Goal: Task Accomplishment & Management: Manage account settings

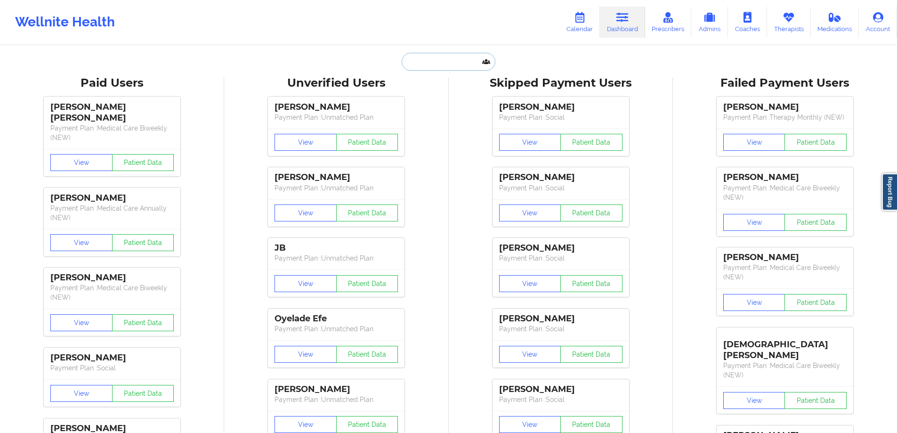
drag, startPoint x: 426, startPoint y: 66, endPoint x: 433, endPoint y: 65, distance: 7.6
click at [426, 66] on input "text" at bounding box center [448, 62] width 93 height 18
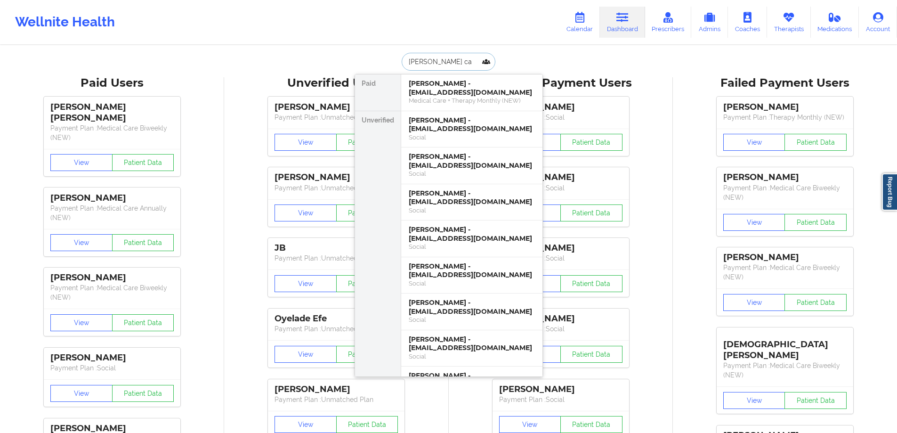
type input "[PERSON_NAME]"
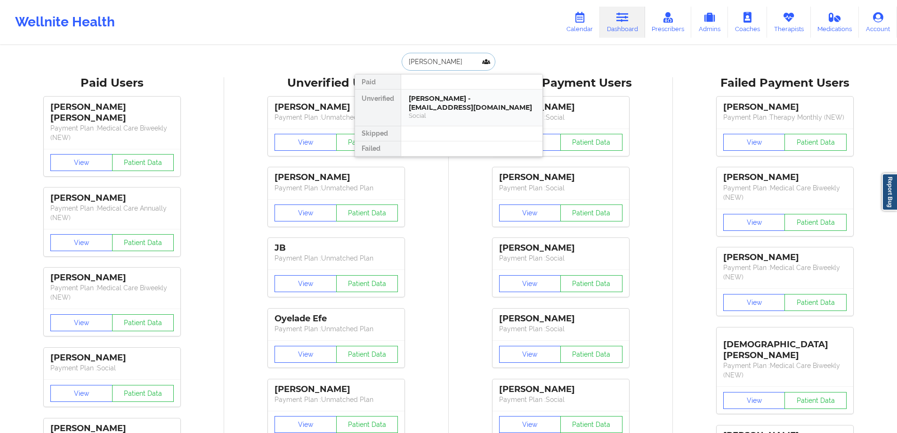
click at [459, 105] on div "[PERSON_NAME] - [EMAIL_ADDRESS][DOMAIN_NAME]" at bounding box center [472, 102] width 126 height 17
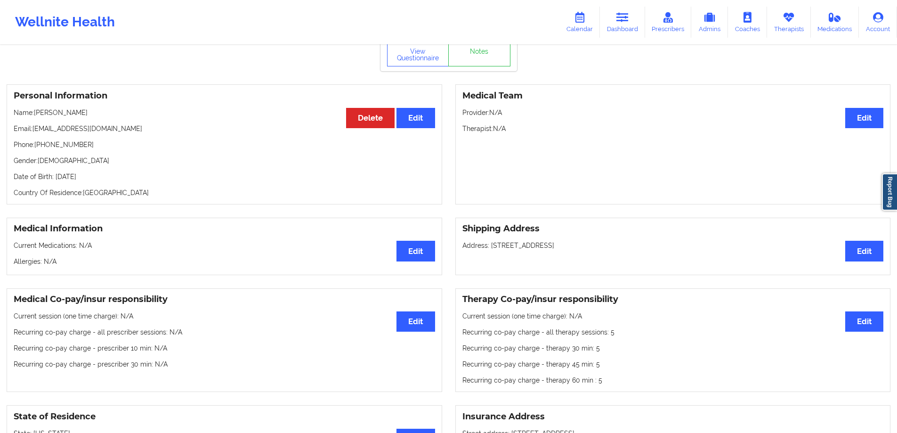
scroll to position [47, 0]
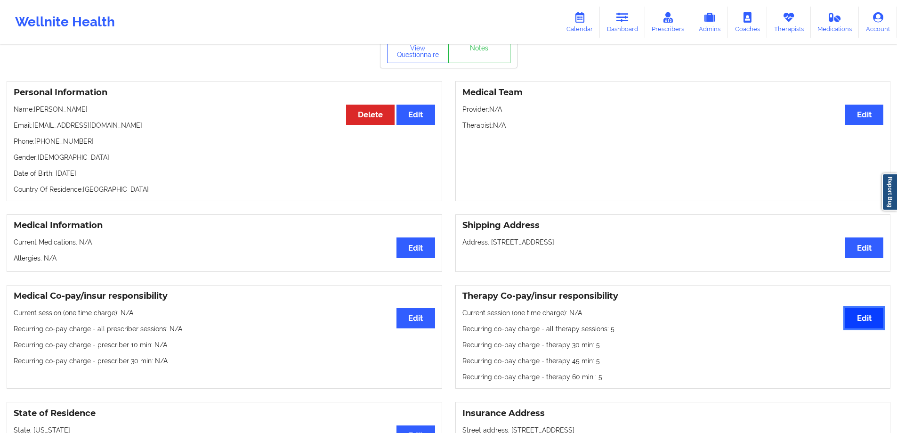
click at [880, 325] on button "Edit" at bounding box center [865, 318] width 38 height 20
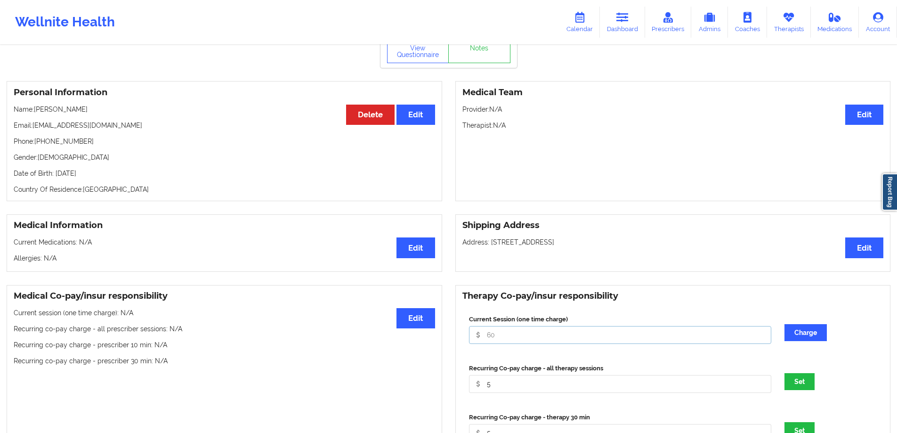
click at [598, 329] on input "Current Session (one time charge)" at bounding box center [620, 335] width 303 height 18
type input "0"
click at [576, 387] on input "5" at bounding box center [620, 384] width 303 height 18
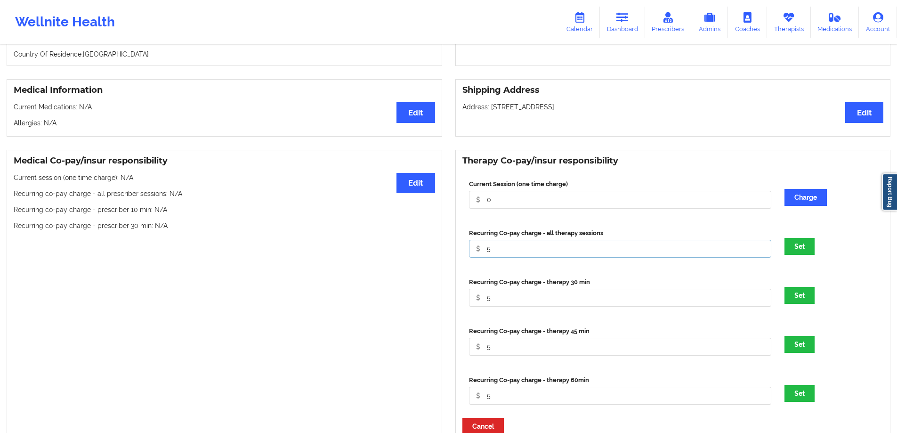
scroll to position [188, 0]
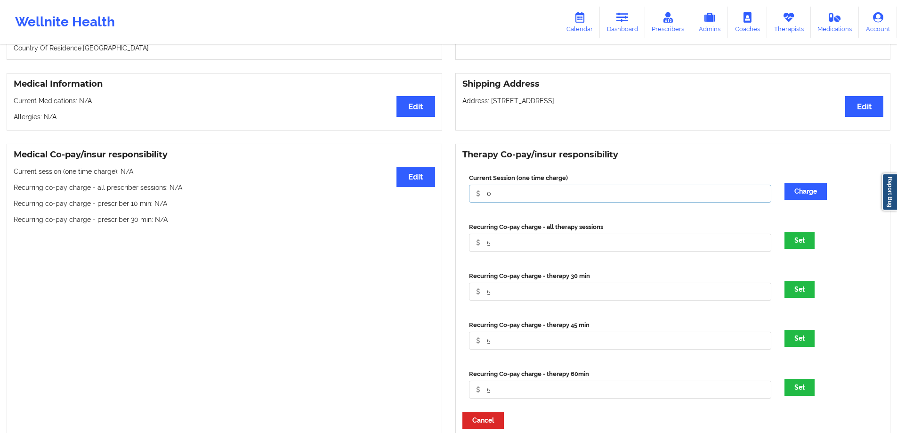
click at [523, 195] on input "0" at bounding box center [620, 194] width 303 height 18
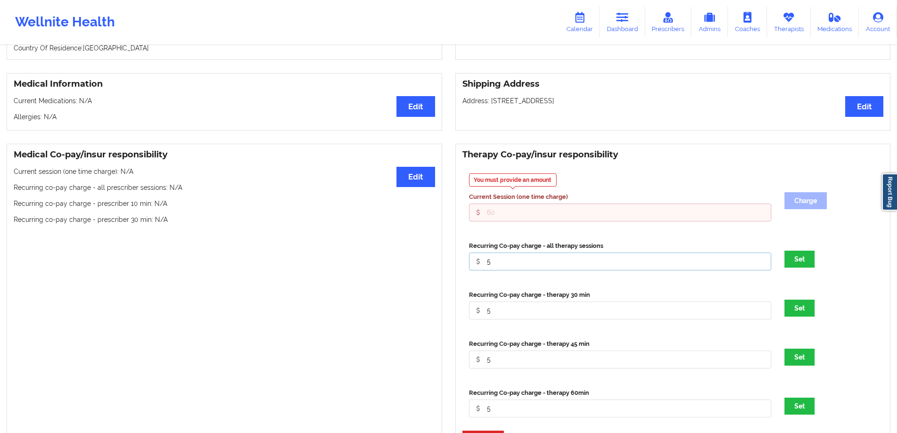
click at [529, 266] on input "5" at bounding box center [620, 261] width 303 height 18
type input "0"
click at [593, 315] on input "5" at bounding box center [620, 310] width 303 height 18
type input "0"
click at [578, 349] on label "Recurring Co-pay charge - therapy 45 min" at bounding box center [620, 343] width 303 height 9
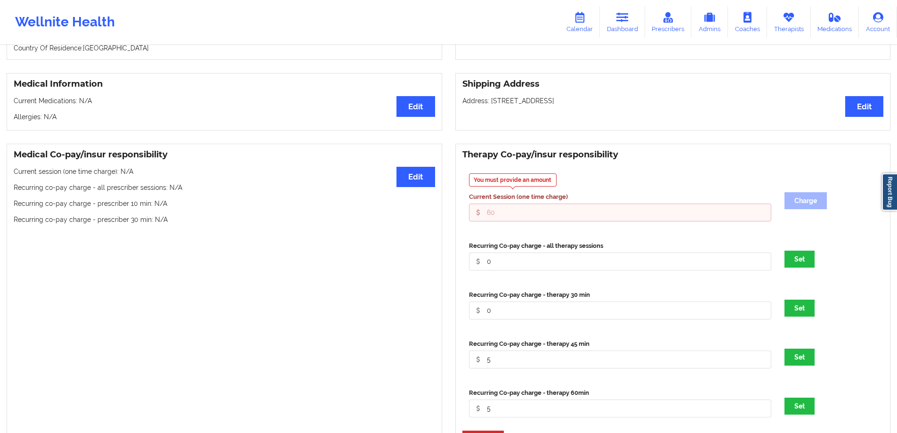
click at [578, 221] on input "Current Session (one time charge)" at bounding box center [620, 212] width 303 height 18
click at [577, 361] on input "5" at bounding box center [620, 359] width 303 height 18
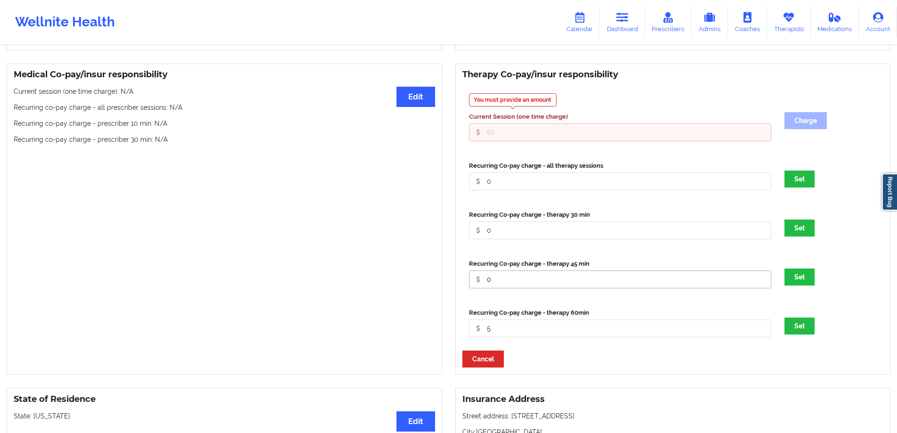
scroll to position [283, 0]
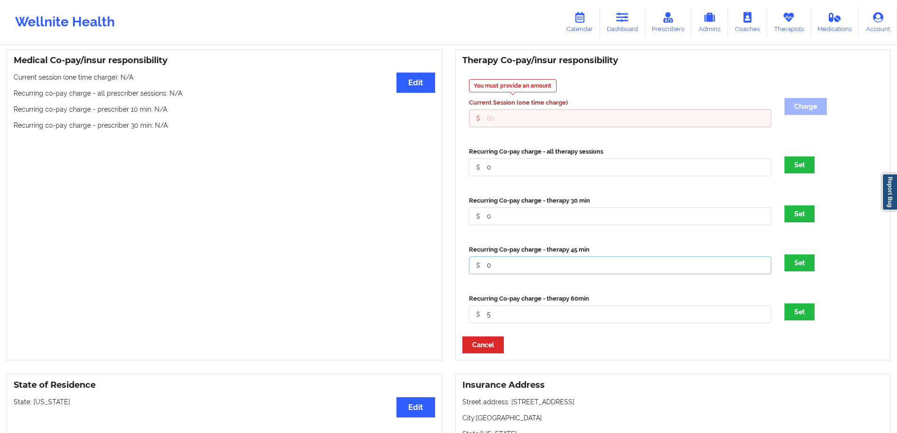
type input "0"
click at [583, 323] on input "5" at bounding box center [620, 314] width 303 height 18
type input "0"
click at [802, 314] on button "Set" at bounding box center [800, 311] width 30 height 17
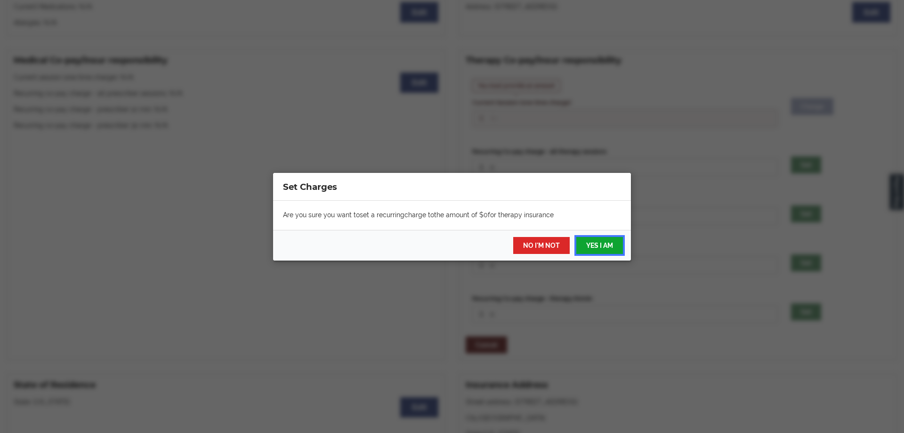
click at [606, 243] on button "YES I AM" at bounding box center [600, 245] width 47 height 17
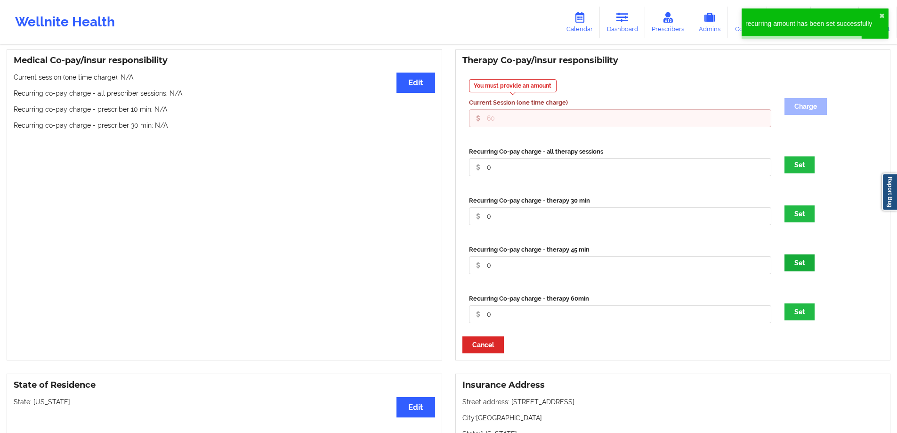
click at [804, 273] on div "Recurring Co-pay charge - therapy 45 min 0 Set" at bounding box center [674, 262] width 422 height 49
click at [799, 267] on button "Set" at bounding box center [800, 262] width 30 height 17
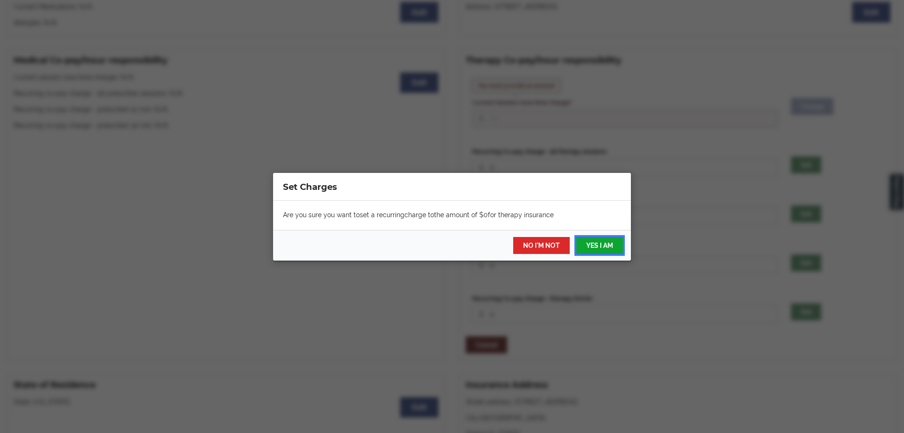
click at [594, 247] on button "YES I AM" at bounding box center [600, 245] width 47 height 17
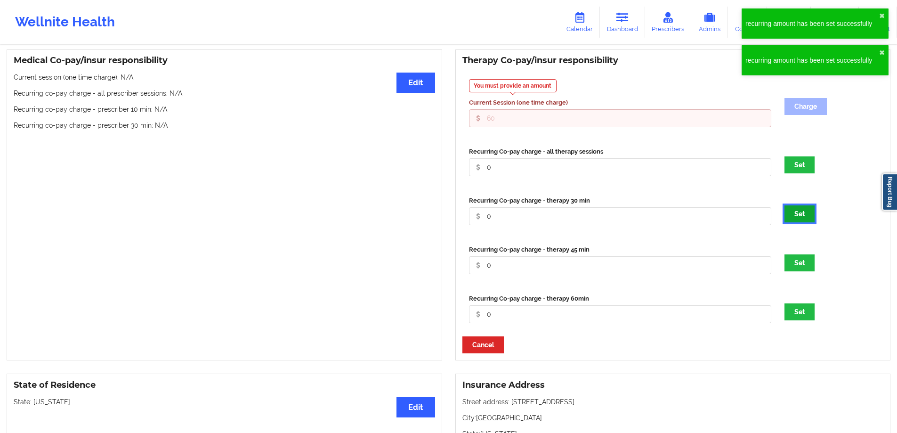
click at [805, 222] on button "Set" at bounding box center [800, 213] width 30 height 17
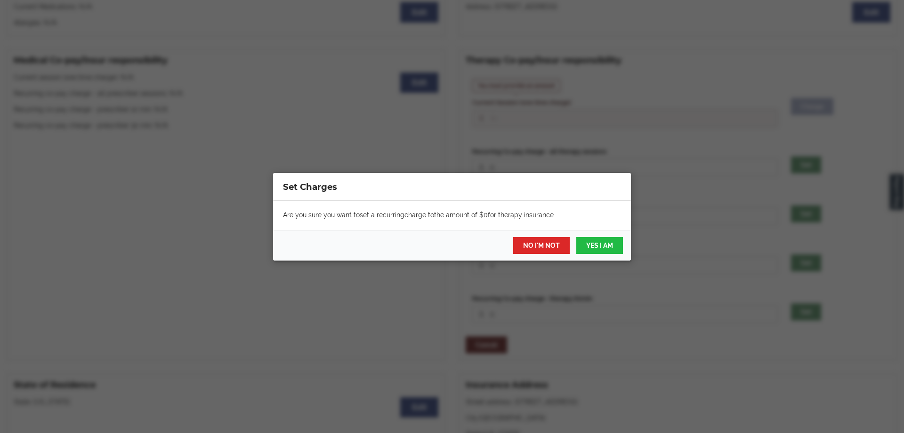
click at [597, 261] on div "Set Charges Are you sure you want to set a recurring charge to the amount of $ …" at bounding box center [452, 216] width 904 height 433
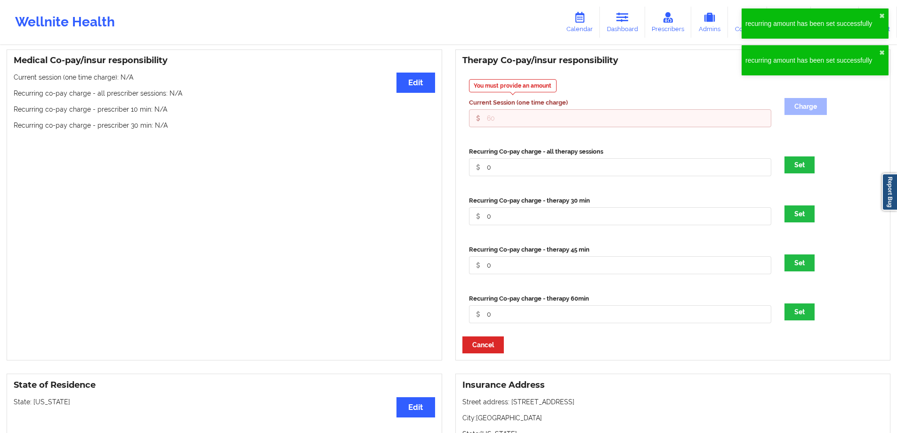
click at [606, 250] on label "Recurring Co-pay charge - therapy 45 min" at bounding box center [620, 249] width 303 height 9
click at [606, 127] on input "Current Session (one time charge)" at bounding box center [620, 118] width 303 height 18
click at [803, 169] on button "Set" at bounding box center [800, 164] width 30 height 17
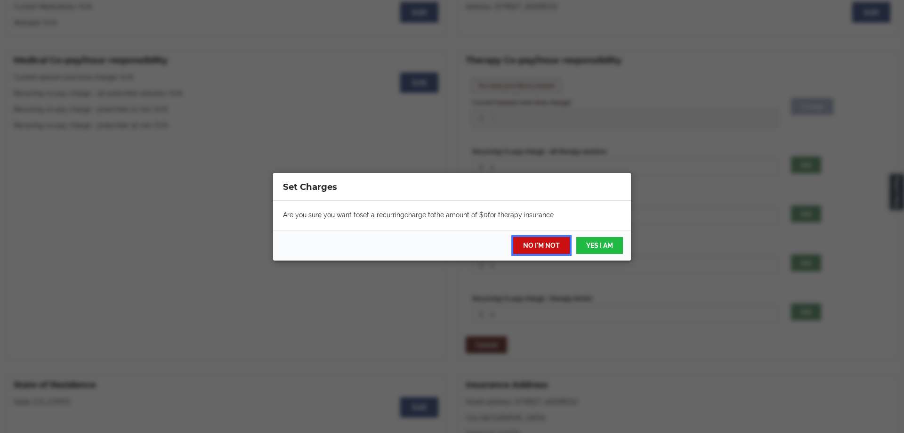
click at [561, 246] on button "NO I'M NOT" at bounding box center [541, 245] width 57 height 17
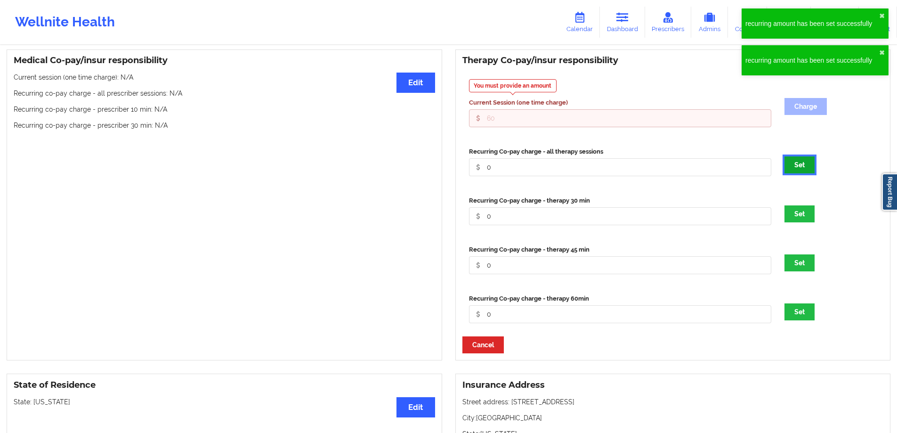
click at [795, 165] on button "Set" at bounding box center [800, 164] width 30 height 17
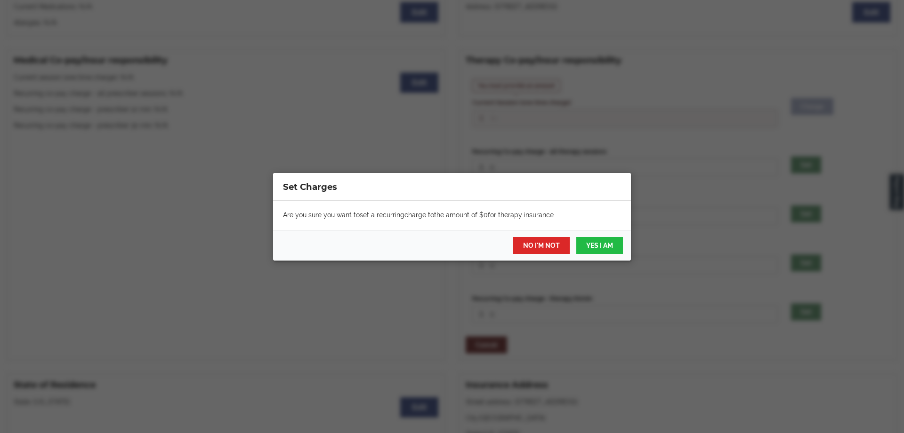
click at [578, 233] on div "NO I'M NOT YES I AM" at bounding box center [452, 245] width 358 height 31
click at [596, 244] on button "YES I AM" at bounding box center [600, 245] width 47 height 17
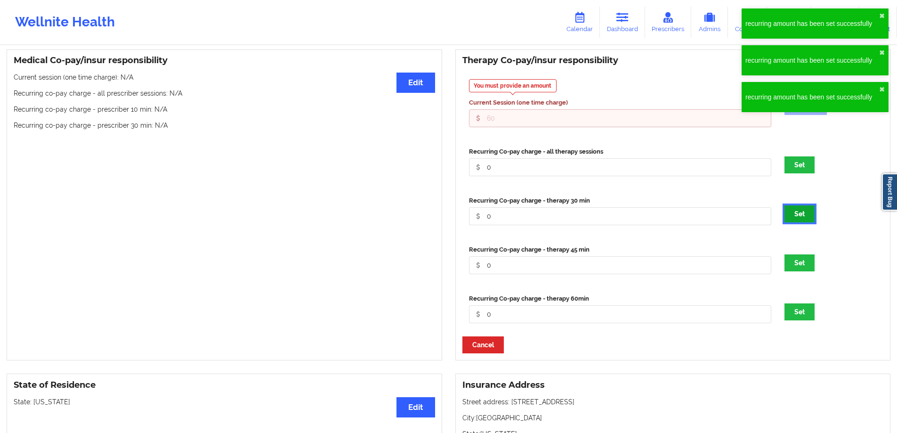
click at [803, 221] on button "Set" at bounding box center [800, 213] width 30 height 17
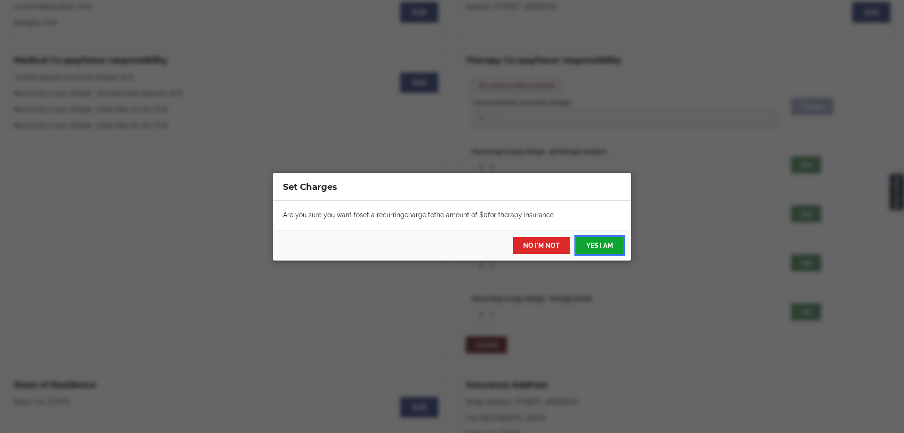
click at [611, 250] on button "YES I AM" at bounding box center [600, 245] width 47 height 17
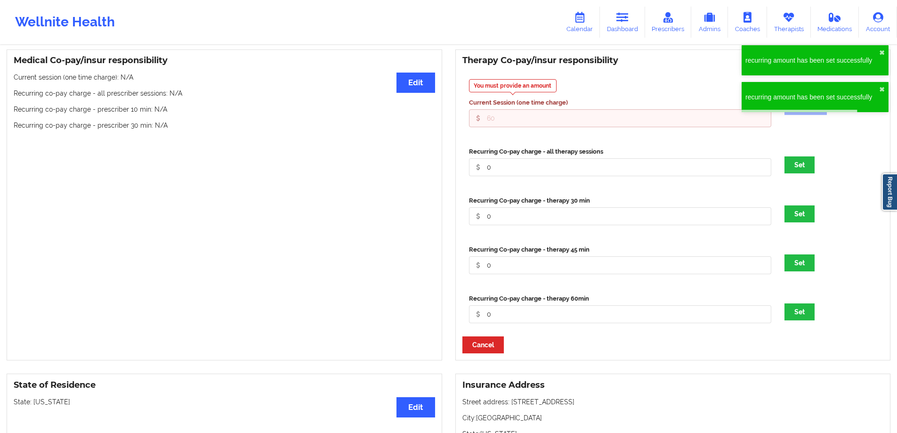
click at [604, 330] on div "Recurring Co-pay charge - therapy 60min 0" at bounding box center [621, 312] width 316 height 36
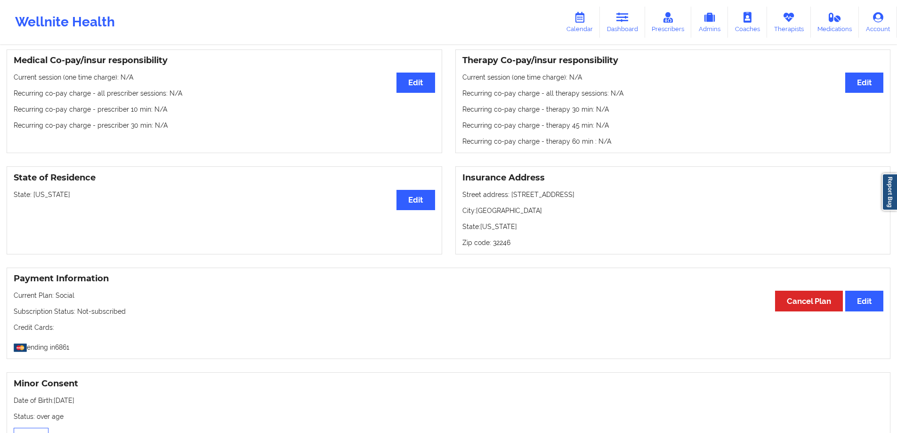
scroll to position [283, 0]
